Goal: Obtain resource: Obtain resource

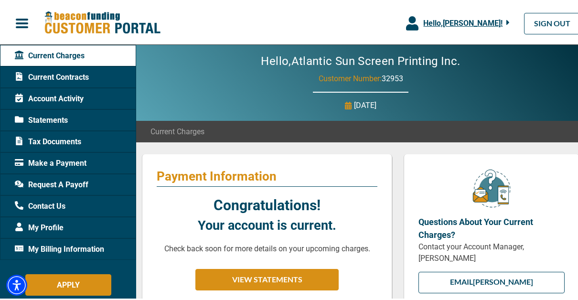
click at [54, 139] on span "Tax Documents" at bounding box center [48, 139] width 66 height 11
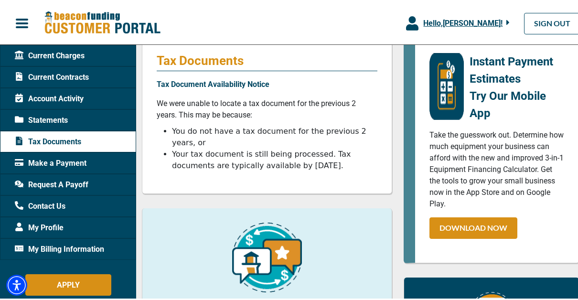
scroll to position [118, 0]
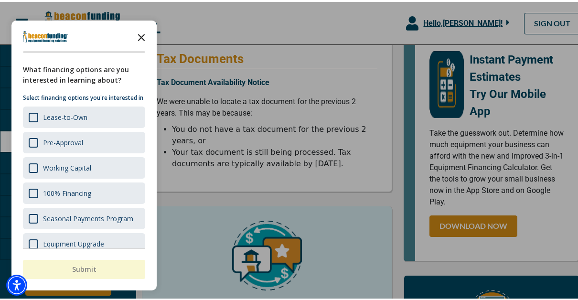
click at [142, 36] on polygon "Close the survey" at bounding box center [141, 35] width 7 height 7
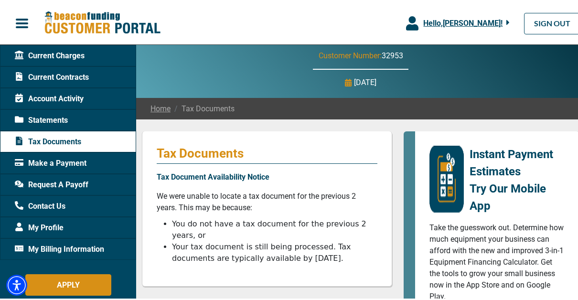
scroll to position [22, 0]
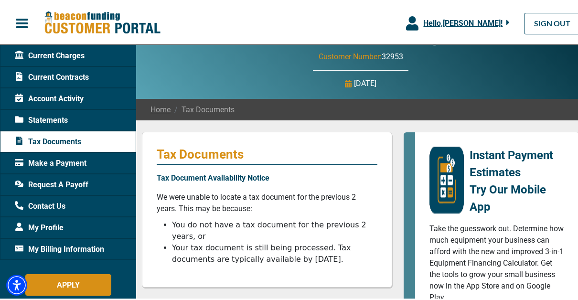
click at [53, 118] on span "Statements" at bounding box center [41, 118] width 53 height 11
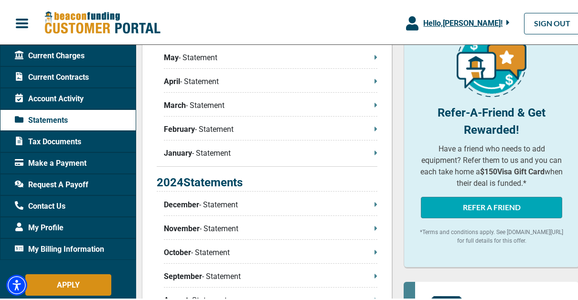
scroll to position [316, 0]
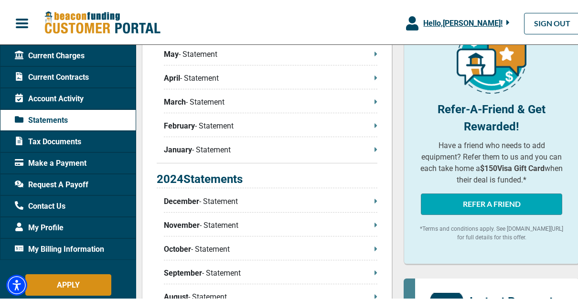
click at [375, 201] on icon at bounding box center [376, 199] width 2 height 4
click at [185, 200] on span "December" at bounding box center [181, 199] width 35 height 11
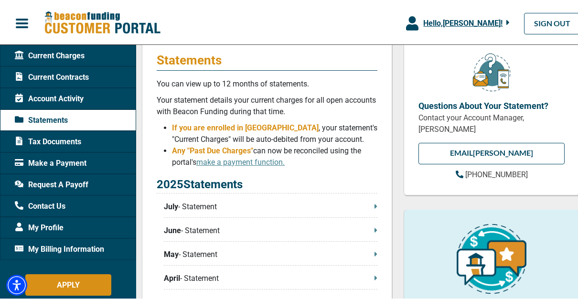
scroll to position [116, 0]
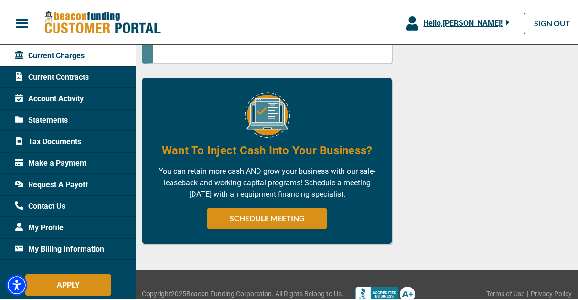
scroll to position [690, 0]
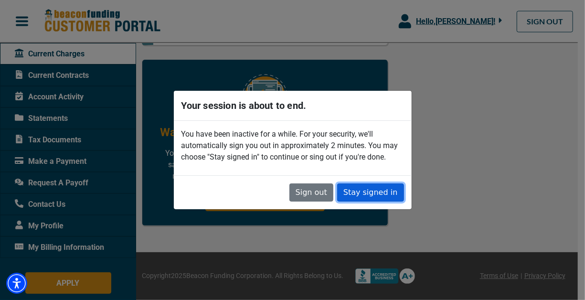
click at [370, 193] on button "Stay signed in" at bounding box center [370, 192] width 67 height 18
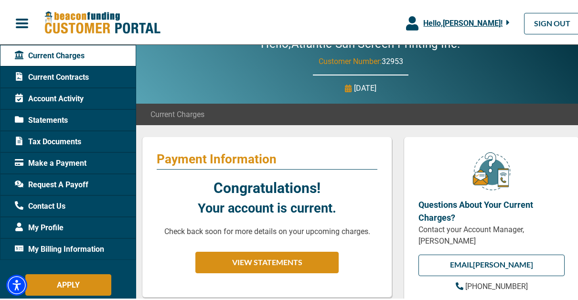
scroll to position [0, 0]
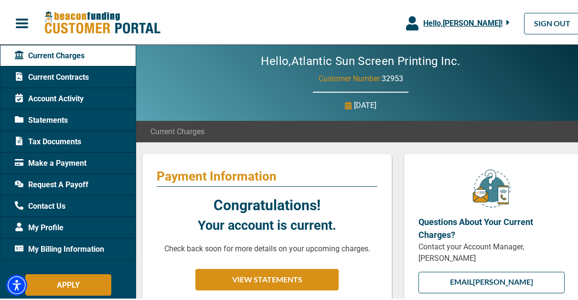
click at [59, 139] on span "Tax Documents" at bounding box center [48, 139] width 66 height 11
